Goal: Book appointment/travel/reservation

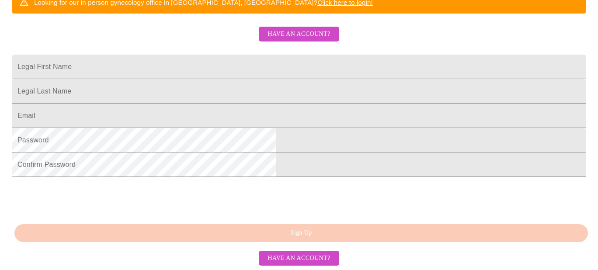
scroll to position [264, 0]
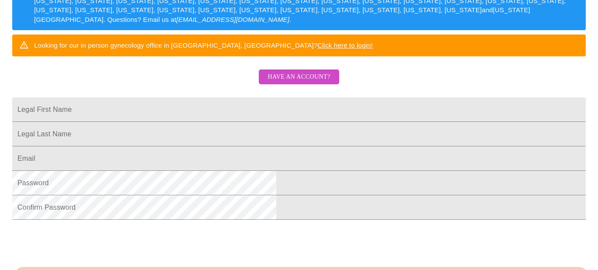
scroll to position [142, 0]
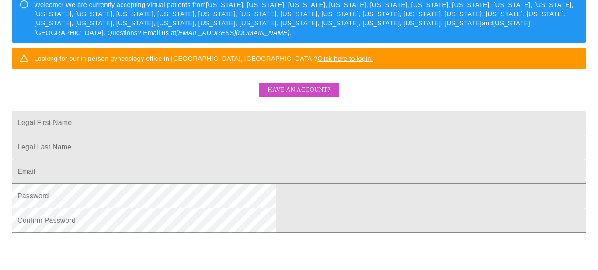
click at [299, 96] on span "Have an account?" at bounding box center [299, 90] width 63 height 11
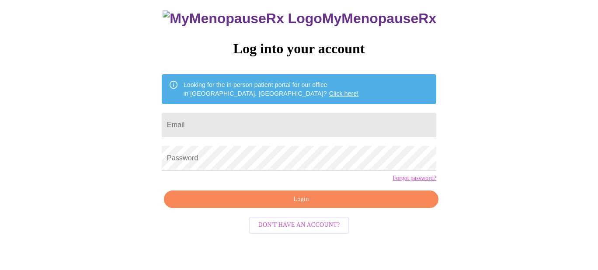
scroll to position [43, 0]
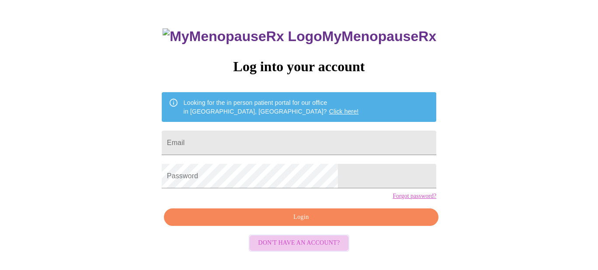
click at [308, 249] on span "Don't have an account?" at bounding box center [300, 243] width 82 height 11
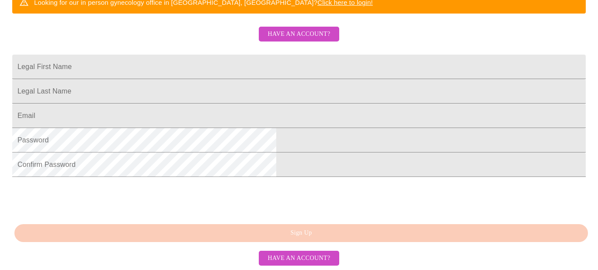
scroll to position [239, 0]
click at [202, 55] on input "Legal First Name" at bounding box center [299, 67] width 574 height 24
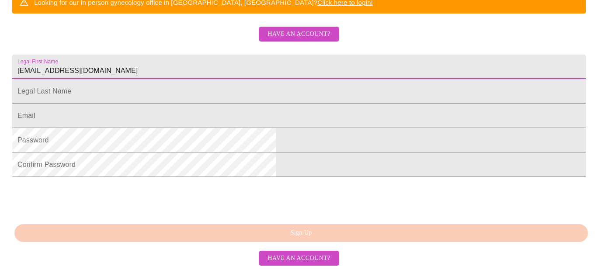
drag, startPoint x: 255, startPoint y: 52, endPoint x: 170, endPoint y: 52, distance: 85.7
click at [169, 55] on input "[EMAIL_ADDRESS][DOMAIN_NAME]" at bounding box center [299, 67] width 574 height 24
type input "[PERSON_NAME]"
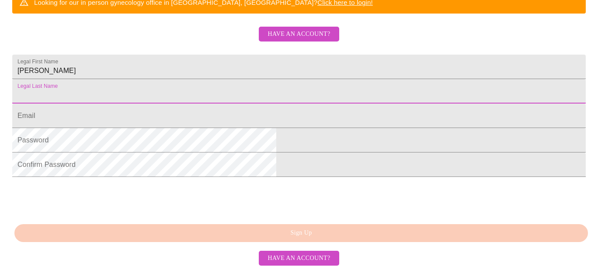
click at [190, 84] on input "Legal First Name" at bounding box center [299, 91] width 574 height 24
type input "Nova"
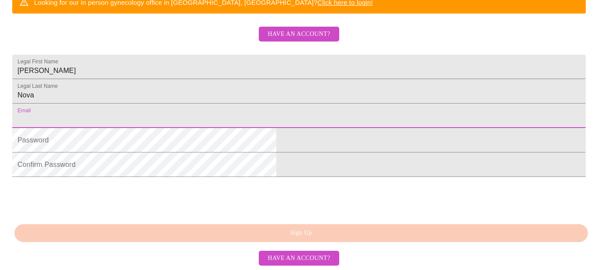
click at [188, 115] on input "Legal First Name" at bounding box center [299, 116] width 574 height 24
click at [260, 119] on input "[EMAIL_ADDRESS][DOMAIN_NAME]" at bounding box center [299, 116] width 574 height 24
type input "d"
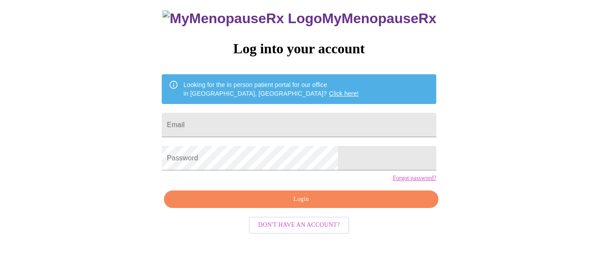
scroll to position [43, 0]
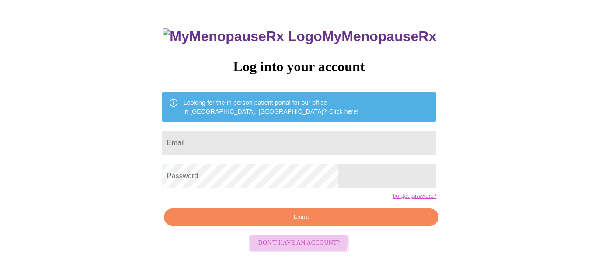
click at [298, 249] on span "Don't have an account?" at bounding box center [300, 243] width 82 height 11
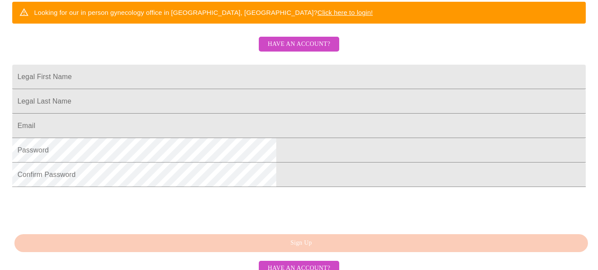
scroll to position [187, 0]
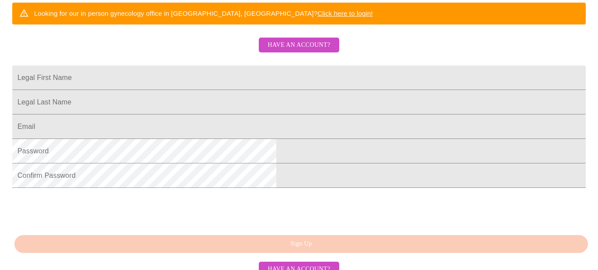
click at [294, 51] on span "Have an account?" at bounding box center [299, 45] width 63 height 11
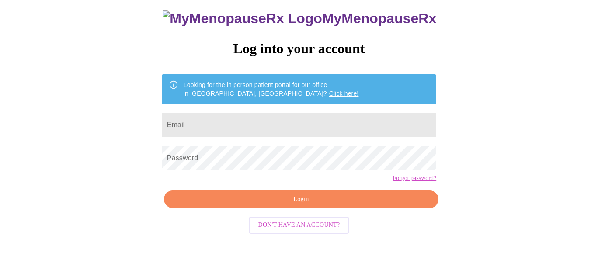
scroll to position [43, 0]
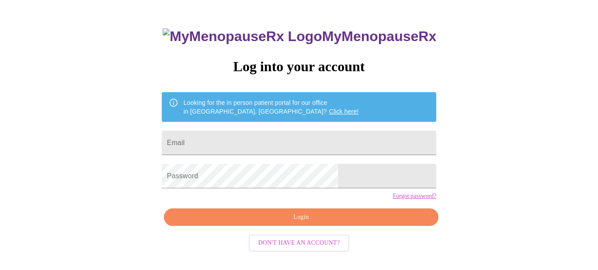
click at [286, 249] on span "Don't have an account?" at bounding box center [300, 243] width 82 height 11
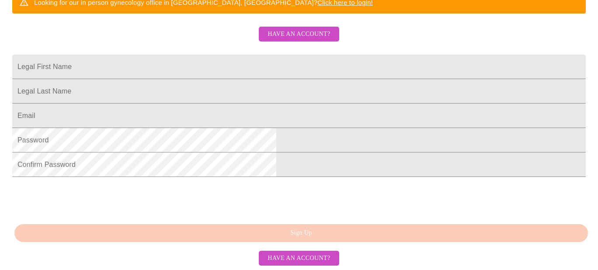
scroll to position [264, 0]
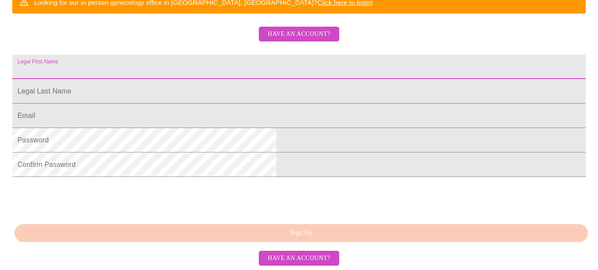
click at [189, 55] on input "Legal First Name" at bounding box center [299, 67] width 574 height 24
type input "[PERSON_NAME]"
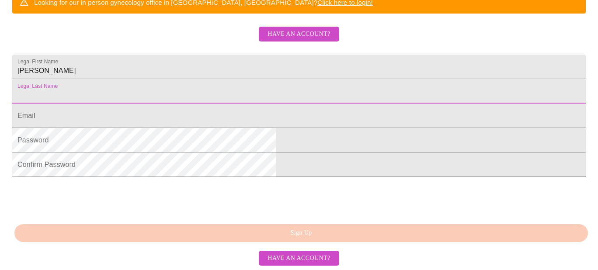
click at [190, 79] on input "Legal First Name" at bounding box center [299, 91] width 574 height 24
type input "Nova"
click at [194, 104] on input "Legal First Name" at bounding box center [299, 116] width 574 height 24
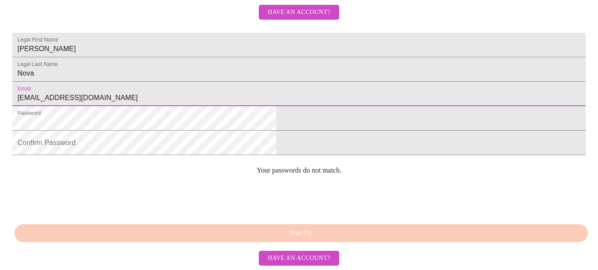
click at [255, 96] on input "[EMAIL_ADDRESS][DOMAIN_NAME]" at bounding box center [299, 94] width 574 height 24
type input "d"
click at [209, 62] on input "Nova" at bounding box center [299, 69] width 574 height 24
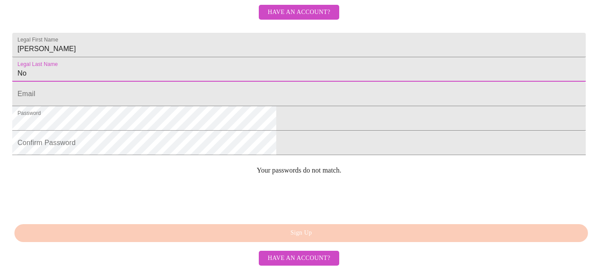
type input "N"
click at [200, 33] on input "[PERSON_NAME]" at bounding box center [299, 45] width 574 height 24
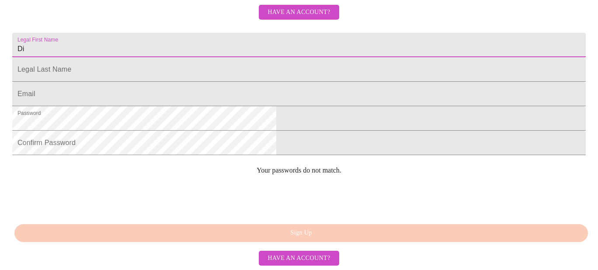
type input "D"
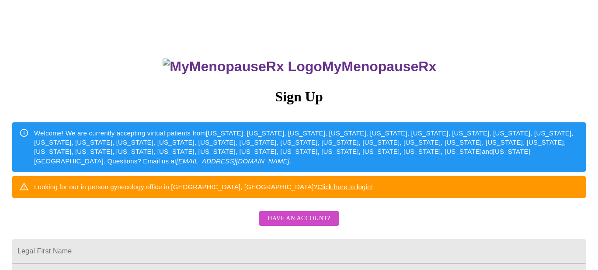
scroll to position [0, 0]
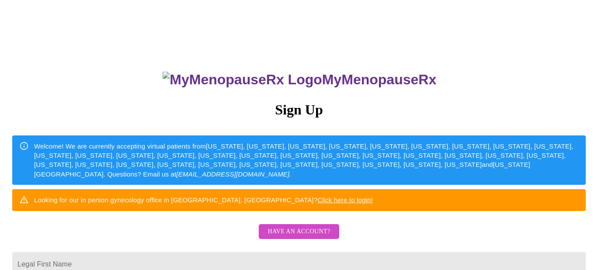
click at [270, 179] on div "Welcome! We are currently accepting virtual patients from [US_STATE], [US_STATE…" at bounding box center [306, 160] width 545 height 45
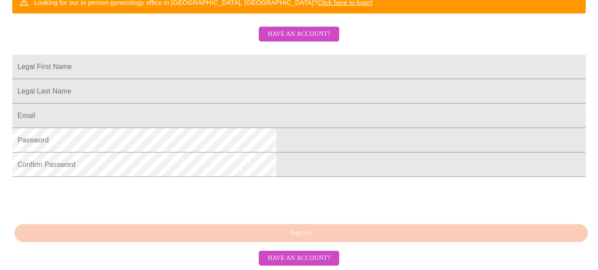
scroll to position [221, 0]
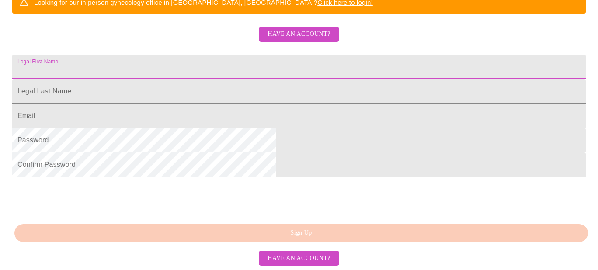
click at [229, 70] on input "Legal First Name" at bounding box center [299, 67] width 574 height 24
type input "[PERSON_NAME]"
click at [188, 104] on input "Legal First Name" at bounding box center [299, 91] width 574 height 24
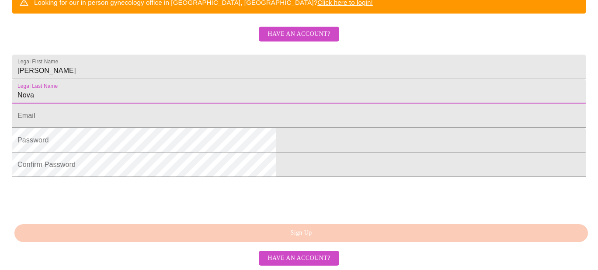
type input "Nova"
click at [191, 128] on input "Legal First Name" at bounding box center [299, 116] width 574 height 24
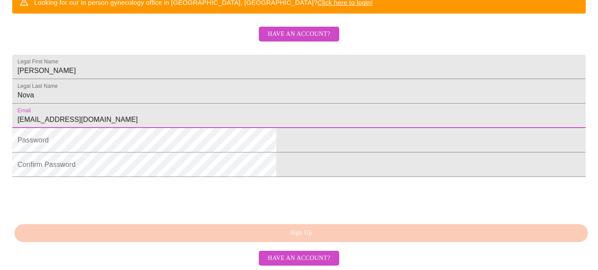
type input "[EMAIL_ADDRESS][DOMAIN_NAME]"
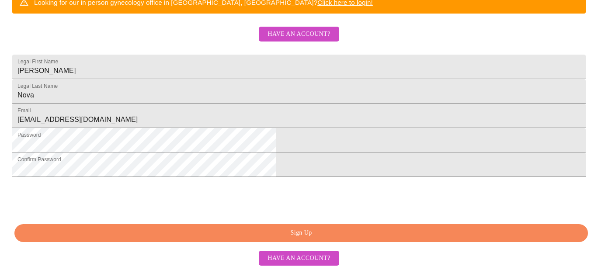
scroll to position [264, 0]
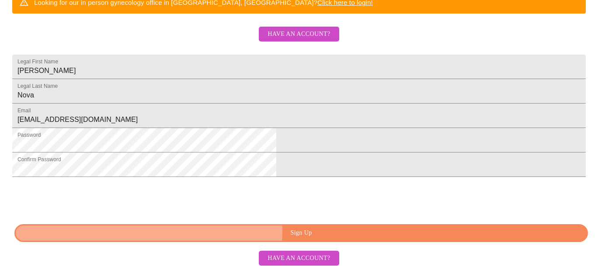
click at [303, 232] on span "Sign Up" at bounding box center [301, 233] width 554 height 11
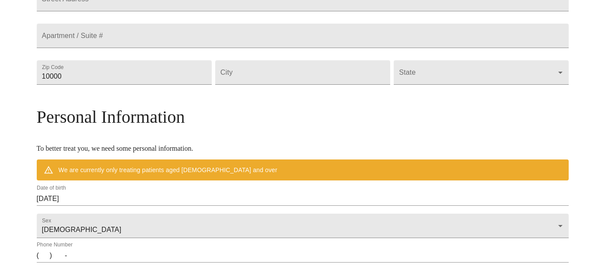
scroll to position [230, 0]
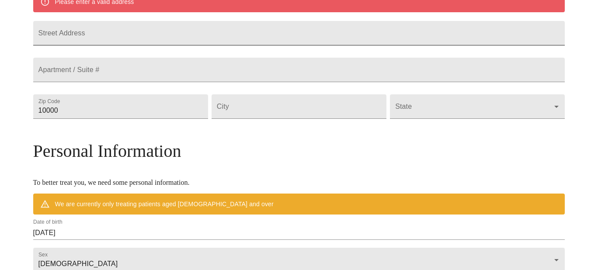
click at [110, 43] on input "Street Address" at bounding box center [299, 33] width 532 height 24
type input "[STREET_ADDRESS]"
click at [120, 82] on input "Street Address" at bounding box center [299, 70] width 532 height 24
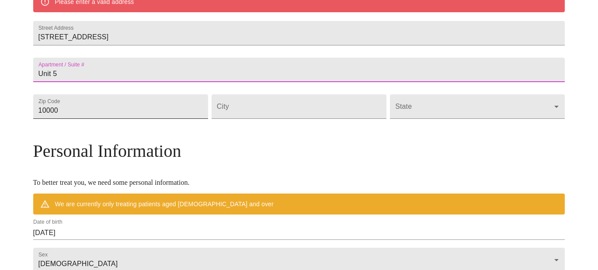
type input "Unit 5"
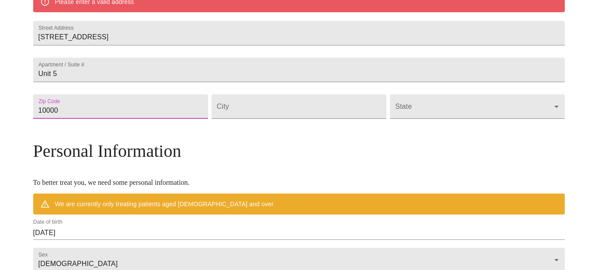
drag, startPoint x: 125, startPoint y: 132, endPoint x: 70, endPoint y: 140, distance: 55.2
click at [70, 140] on div "MyMenopauseRx Welcome to MyMenopauseRx Since it's your first time here, you'll …" at bounding box center [299, 119] width 532 height 690
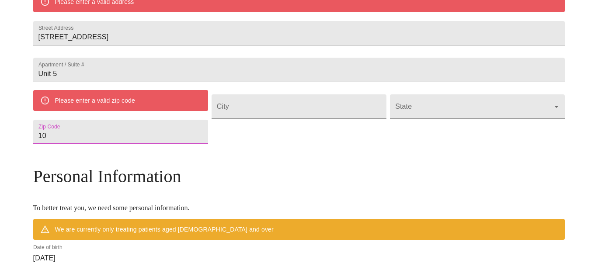
type input "1"
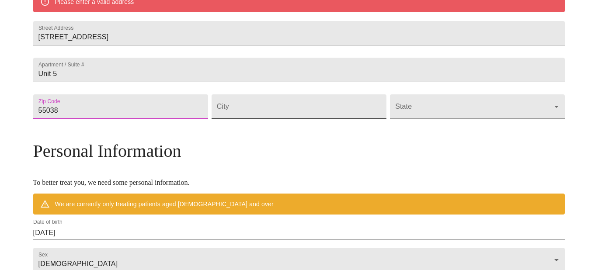
type input "55038"
click at [287, 119] on input "Street Address" at bounding box center [299, 106] width 175 height 24
type input "[PERSON_NAME]"
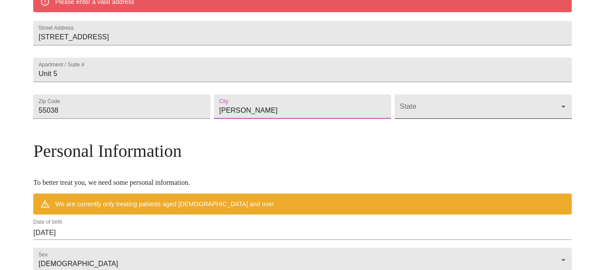
click at [493, 129] on body "MyMenopauseRx Welcome to MyMenopauseRx Since it's your first time here, you'll …" at bounding box center [302, 119] width 598 height 690
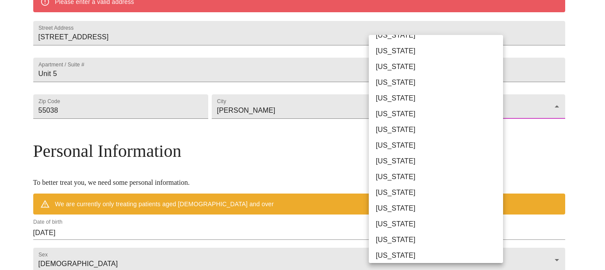
scroll to position [263, 0]
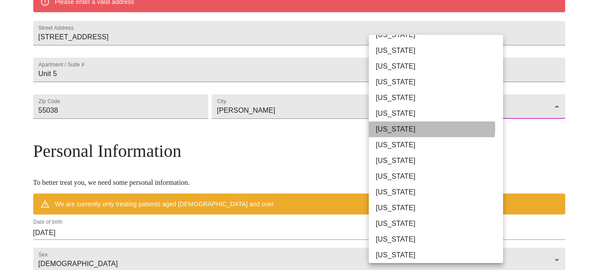
click at [397, 128] on li "[US_STATE]" at bounding box center [439, 130] width 141 height 16
type input "[US_STATE]"
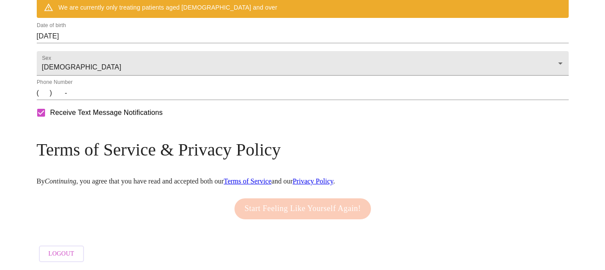
scroll to position [402, 0]
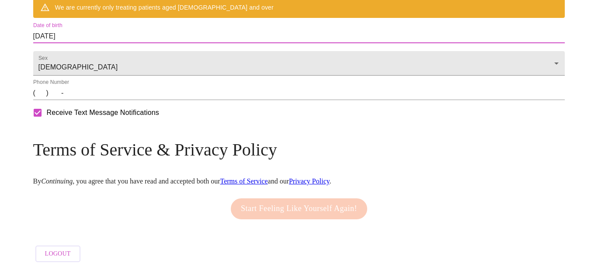
drag, startPoint x: 137, startPoint y: 54, endPoint x: 94, endPoint y: 57, distance: 43.0
click at [141, 43] on input "[DATE]" at bounding box center [299, 36] width 532 height 14
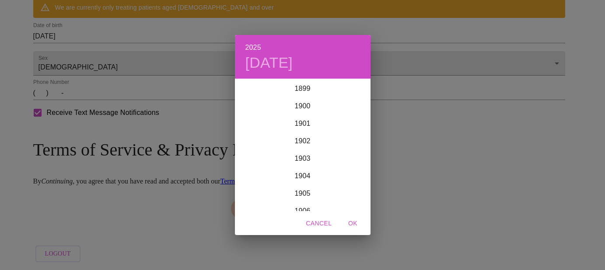
scroll to position [2152, 0]
click at [319, 221] on span "Cancel" at bounding box center [319, 223] width 26 height 11
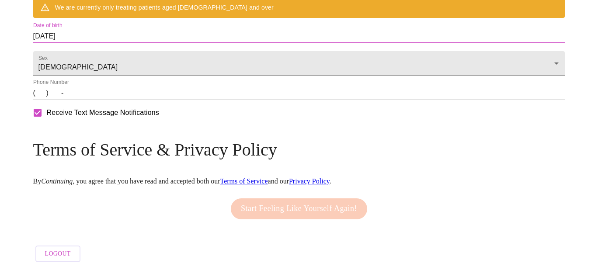
click at [146, 43] on input "[DATE]" at bounding box center [299, 36] width 532 height 14
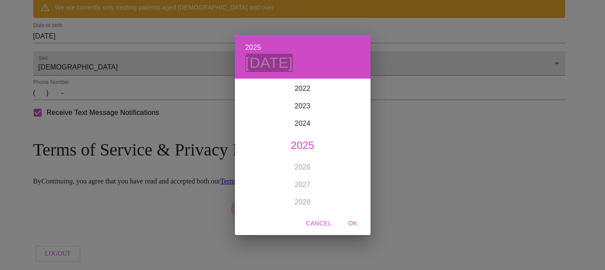
click at [287, 62] on h4 "[DATE]" at bounding box center [269, 63] width 48 height 18
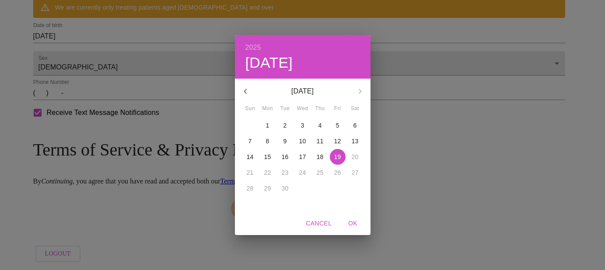
click at [359, 91] on div "[DATE]" at bounding box center [303, 91] width 136 height 21
click at [245, 90] on icon "button" at bounding box center [245, 91] width 3 height 5
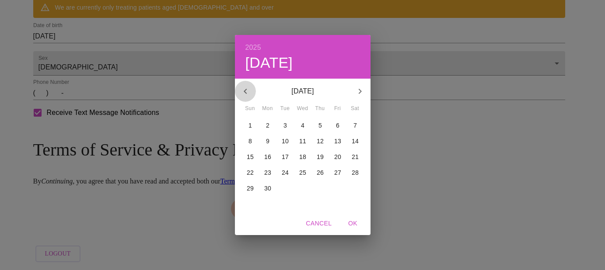
click at [245, 90] on icon "button" at bounding box center [245, 91] width 3 height 5
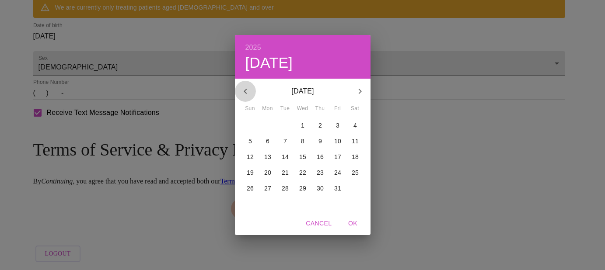
click at [245, 90] on icon "button" at bounding box center [245, 91] width 3 height 5
click at [266, 154] on p "11" at bounding box center [267, 157] width 7 height 9
click at [352, 223] on span "OK" at bounding box center [353, 223] width 21 height 11
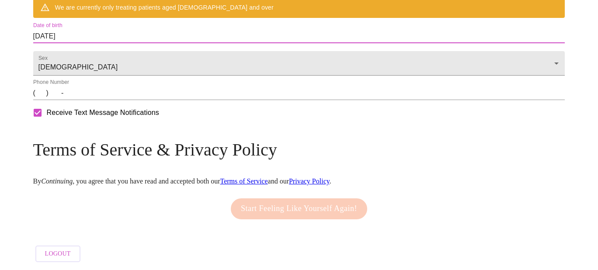
click at [152, 43] on input "[DATE]" at bounding box center [299, 36] width 532 height 14
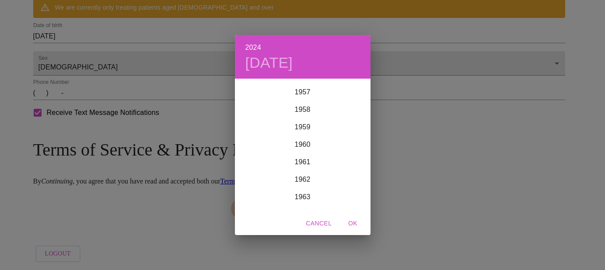
scroll to position [889, 0]
click at [350, 221] on span "OK" at bounding box center [353, 223] width 21 height 11
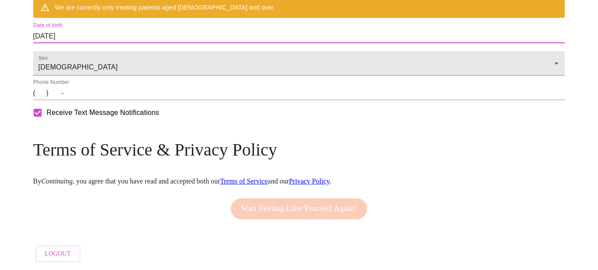
click at [109, 43] on input "[DATE]" at bounding box center [299, 36] width 532 height 14
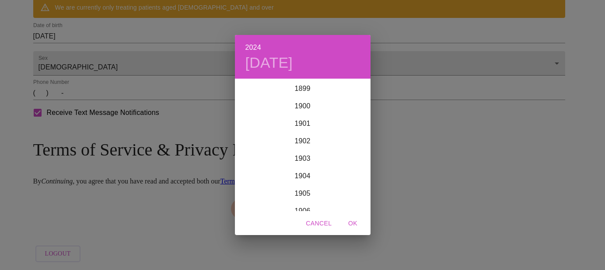
scroll to position [2135, 0]
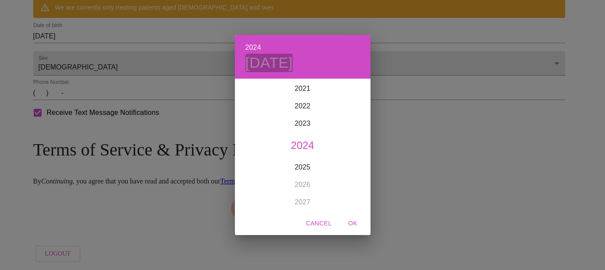
click at [293, 60] on h4 "[DATE]" at bounding box center [269, 63] width 48 height 18
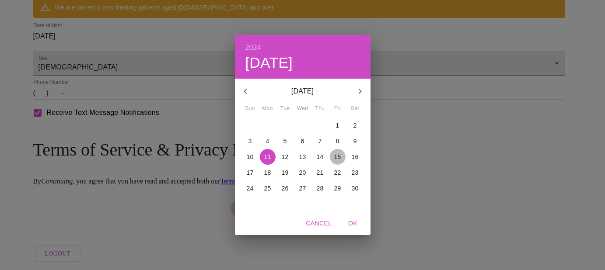
click at [336, 154] on p "15" at bounding box center [337, 157] width 7 height 9
click at [352, 226] on span "OK" at bounding box center [353, 223] width 21 height 11
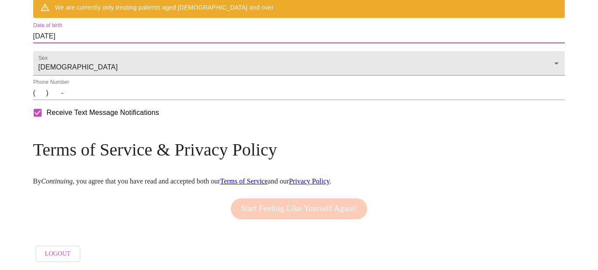
click at [129, 43] on input "[DATE]" at bounding box center [299, 36] width 532 height 14
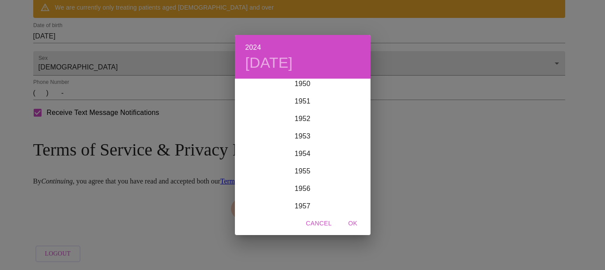
scroll to position [909, 0]
click at [299, 105] on div "1952" at bounding box center [303, 106] width 136 height 17
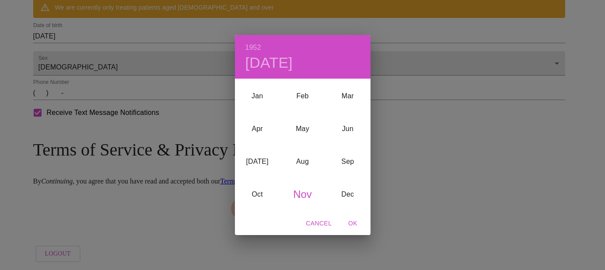
click at [352, 223] on span "OK" at bounding box center [353, 223] width 21 height 11
type input "[DATE]"
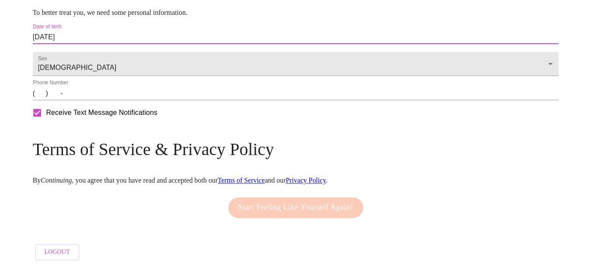
scroll to position [402, 0]
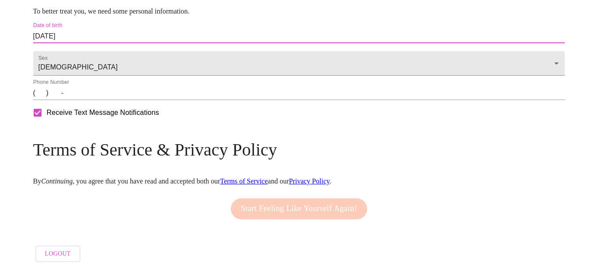
click at [106, 95] on input "(   )    -" at bounding box center [299, 93] width 532 height 14
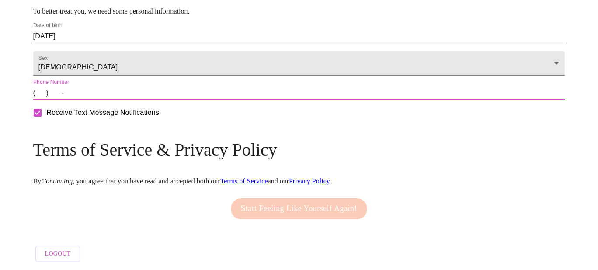
type input "[PHONE_NUMBER]"
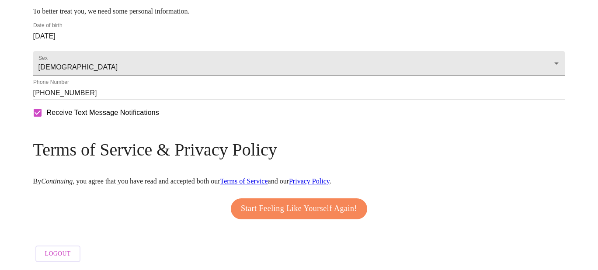
click at [268, 178] on link "Terms of Service" at bounding box center [244, 181] width 48 height 7
click at [330, 178] on link "Privacy Policy" at bounding box center [309, 181] width 41 height 7
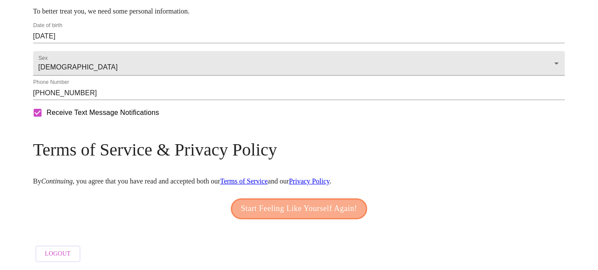
click at [303, 204] on span "Start Feeling Like Yourself Again!" at bounding box center [299, 209] width 116 height 14
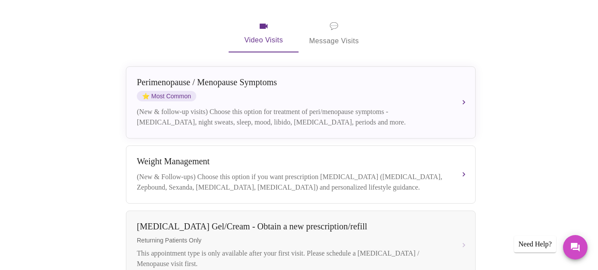
scroll to position [149, 0]
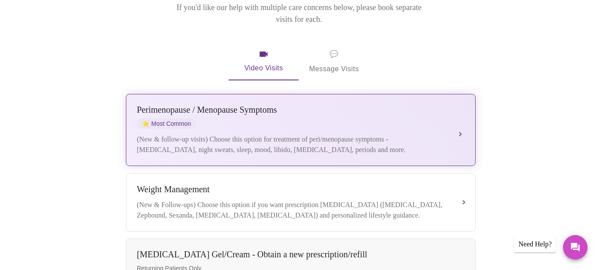
click at [459, 104] on button "[MEDICAL_DATA] / Menopause Symptoms ⭐ Most Common (New & follow-up visits) Choo…" at bounding box center [301, 130] width 350 height 72
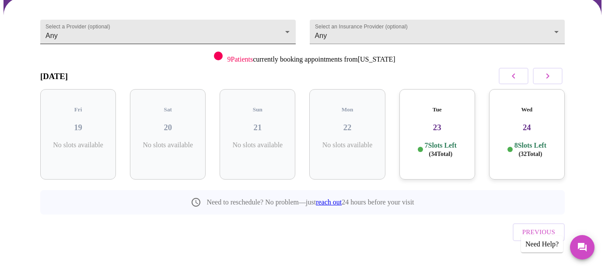
click at [283, 24] on body "MyMenopauseRx Appointments Messaging Labs Uploads Medications Community Refer a…" at bounding box center [302, 107] width 598 height 355
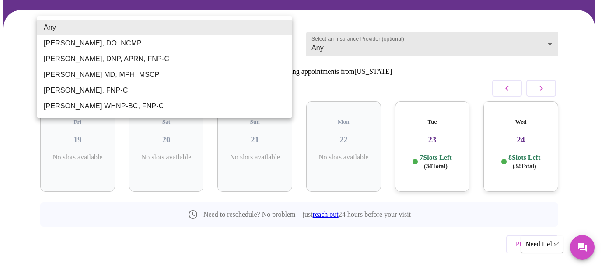
click at [83, 40] on li "[PERSON_NAME], DO, NCMP" at bounding box center [164, 43] width 255 height 16
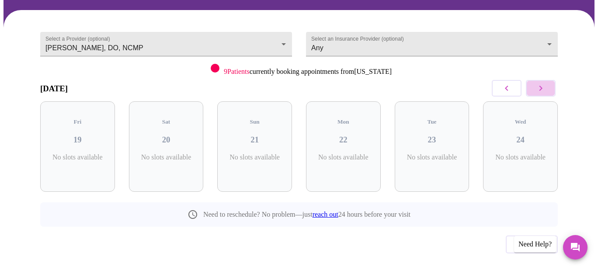
click at [543, 86] on icon "button" at bounding box center [541, 88] width 3 height 5
click at [542, 83] on icon "button" at bounding box center [541, 88] width 10 height 10
click at [541, 83] on icon "button" at bounding box center [541, 88] width 10 height 10
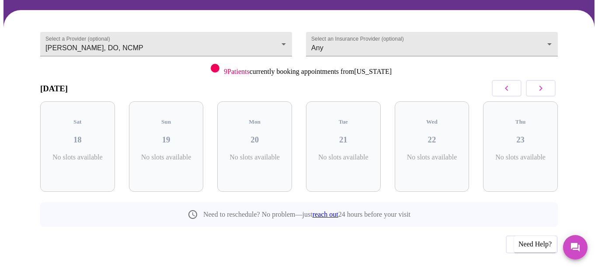
click at [512, 83] on icon "button" at bounding box center [507, 88] width 10 height 10
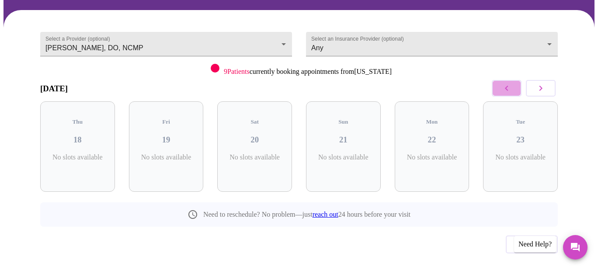
click at [512, 83] on icon "button" at bounding box center [507, 88] width 10 height 10
click at [544, 83] on icon "button" at bounding box center [541, 88] width 10 height 10
click at [545, 83] on icon "button" at bounding box center [541, 88] width 10 height 10
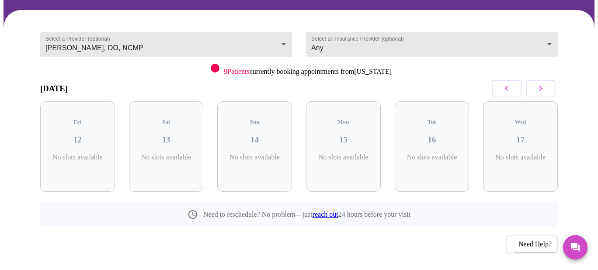
click at [543, 83] on icon "button" at bounding box center [541, 88] width 10 height 10
click at [284, 26] on body "MyMenopauseRx Appointments Messaging Labs Uploads Medications Community Refer a…" at bounding box center [298, 113] width 591 height 367
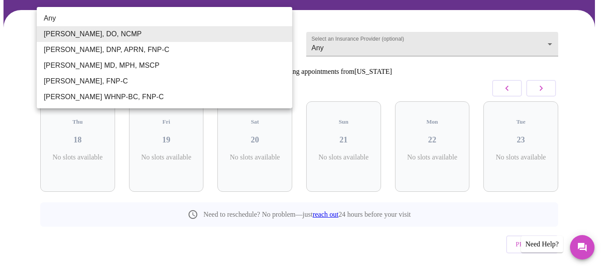
click at [114, 52] on li "[PERSON_NAME], DNP, APRN, FNP-C" at bounding box center [164, 50] width 255 height 16
type input "[PERSON_NAME], DNP, APRN, FNP-C"
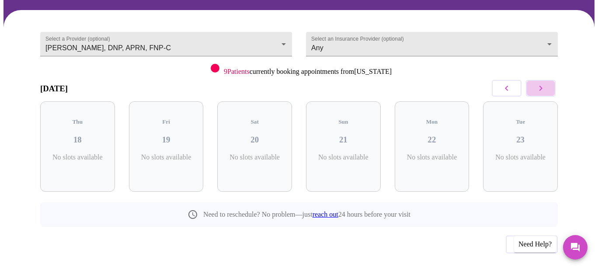
click at [543, 83] on icon "button" at bounding box center [541, 88] width 10 height 10
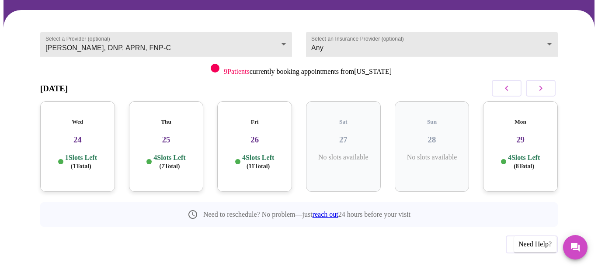
click at [73, 154] on p "1 Slots Left ( 1 Total)" at bounding box center [81, 162] width 32 height 17
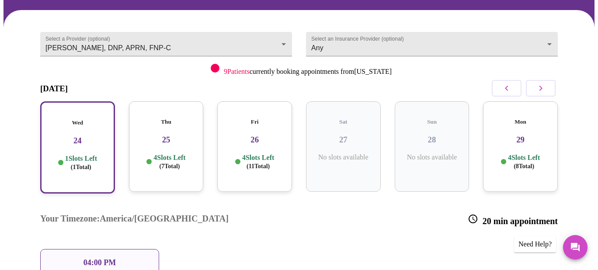
click at [164, 154] on p "4 Slots Left ( 7 Total)" at bounding box center [170, 162] width 32 height 17
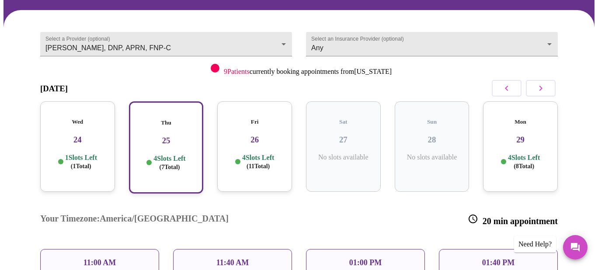
click at [95, 259] on p "11:00 AM" at bounding box center [100, 263] width 33 height 9
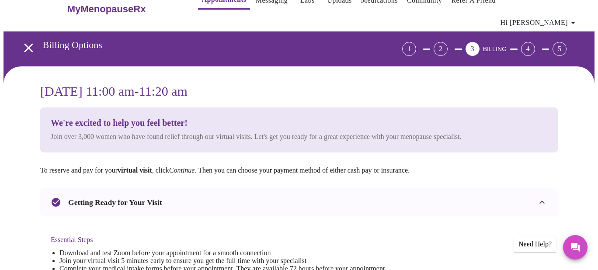
scroll to position [0, 0]
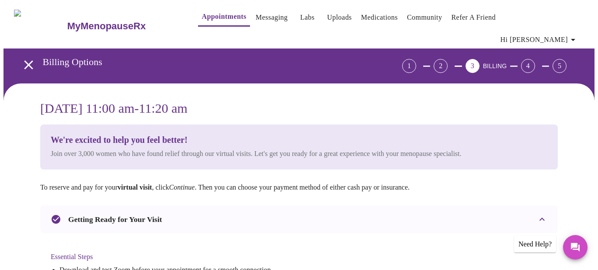
click at [448, 59] on div "2" at bounding box center [441, 66] width 14 height 14
click at [577, 35] on icon "button" at bounding box center [573, 40] width 10 height 10
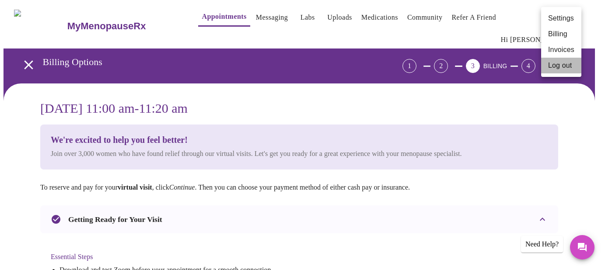
click at [558, 63] on li "Log out" at bounding box center [561, 66] width 40 height 16
